Goal: Transaction & Acquisition: Obtain resource

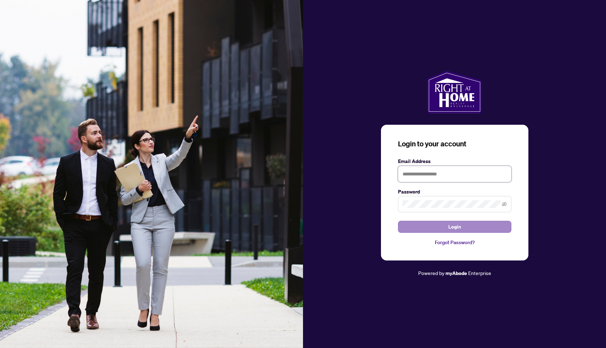
type input "**********"
click at [446, 226] on button "Login" at bounding box center [454, 227] width 113 height 12
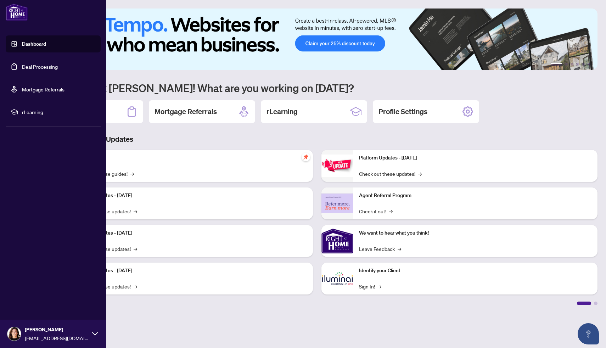
click at [24, 44] on link "Dashboard" at bounding box center [34, 44] width 24 height 6
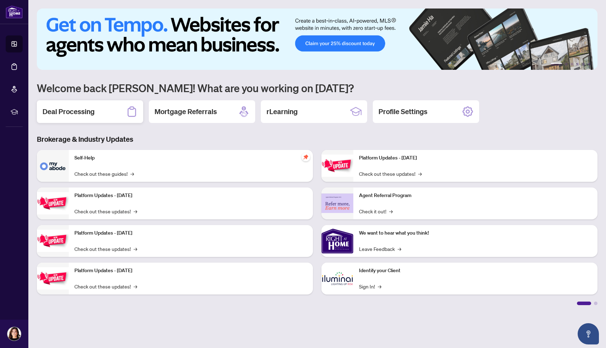
click at [85, 115] on h2 "Deal Processing" at bounding box center [69, 112] width 52 height 10
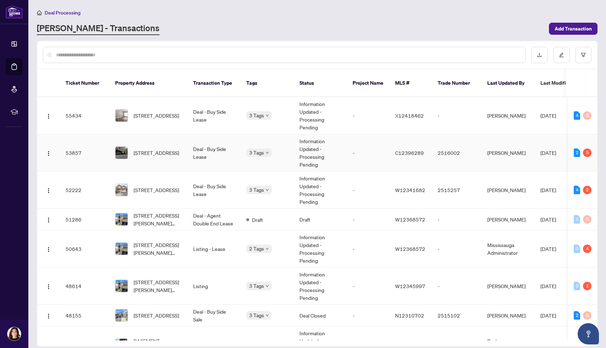
click at [159, 151] on span "[STREET_ADDRESS]" at bounding box center [156, 153] width 45 height 8
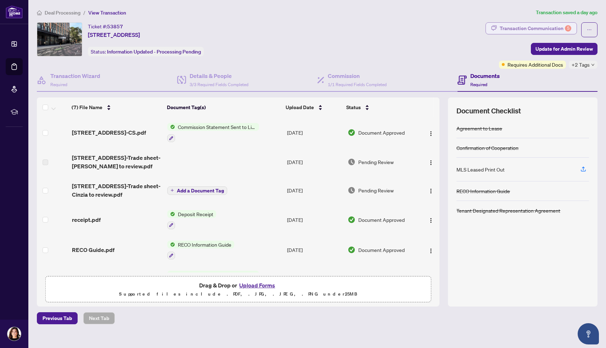
click at [510, 28] on div "Transaction Communication 5" at bounding box center [536, 28] width 72 height 11
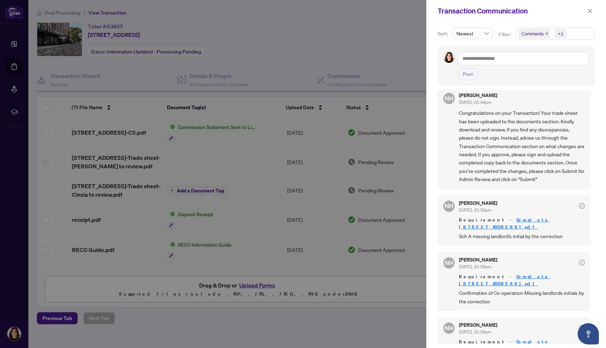
scroll to position [1, 0]
click at [280, 61] on div at bounding box center [303, 174] width 606 height 348
click at [592, 10] on icon "close" at bounding box center [590, 11] width 5 height 5
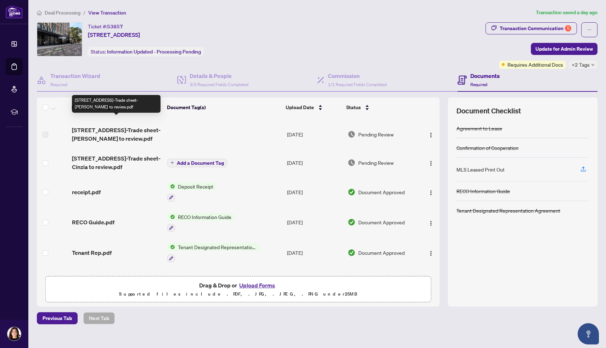
scroll to position [55, 0]
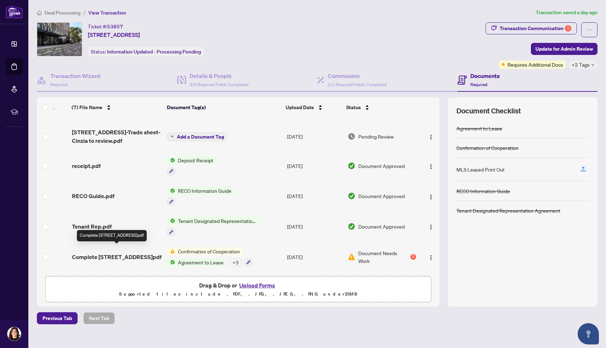
click at [111, 253] on span "Complete [STREET_ADDRESS]pdf" at bounding box center [117, 257] width 90 height 9
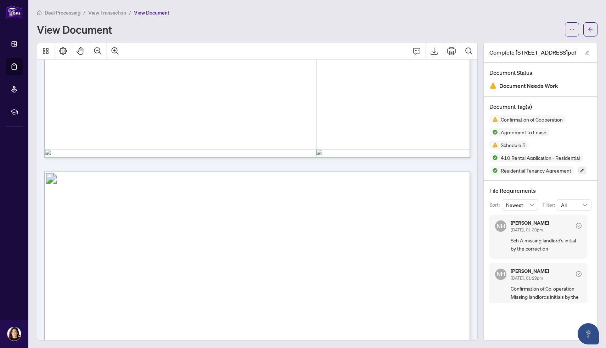
scroll to position [5602, 0]
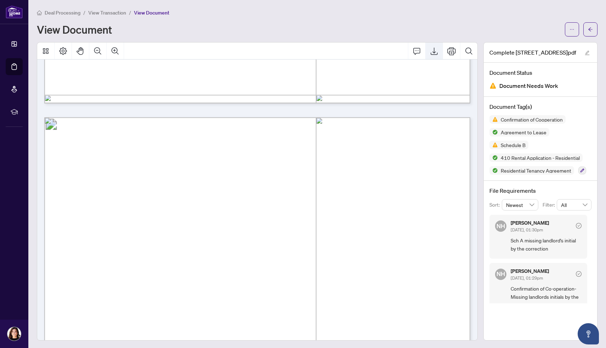
click at [436, 52] on icon "Export" at bounding box center [434, 51] width 9 height 9
